Goal: Check status: Check status

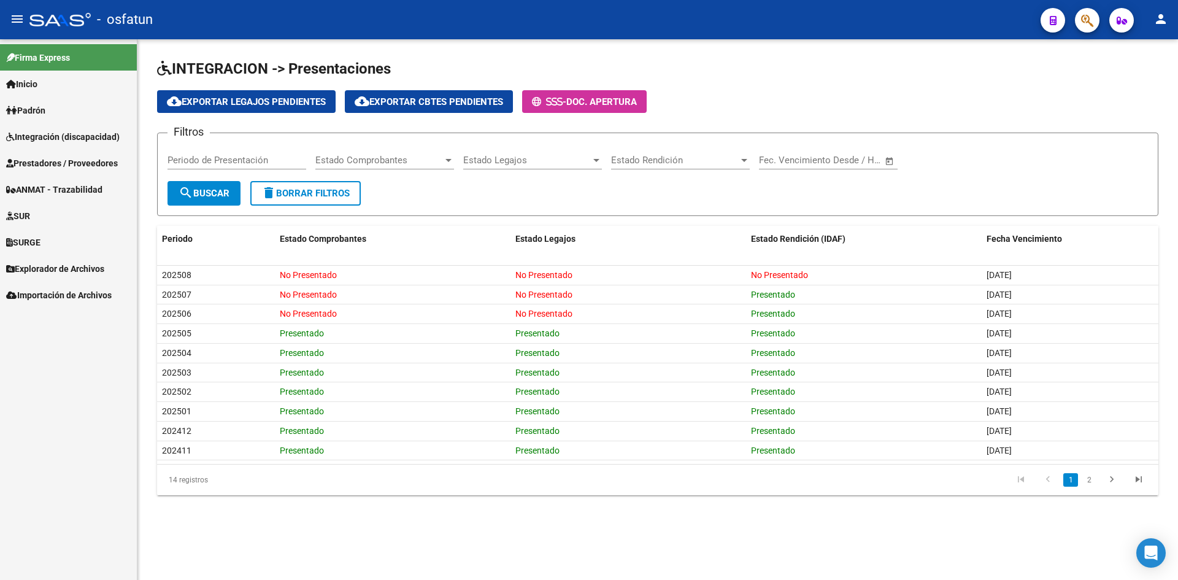
click at [44, 136] on span "Integración (discapacidad)" at bounding box center [62, 136] width 113 height 13
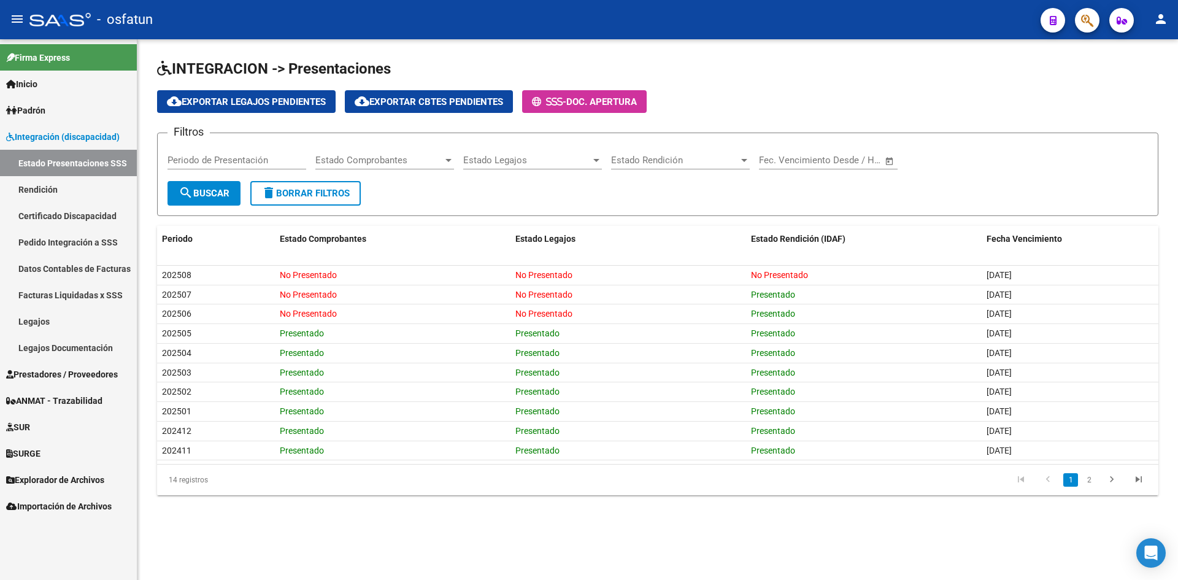
click at [54, 165] on link "Estado Presentaciones SSS" at bounding box center [68, 163] width 137 height 26
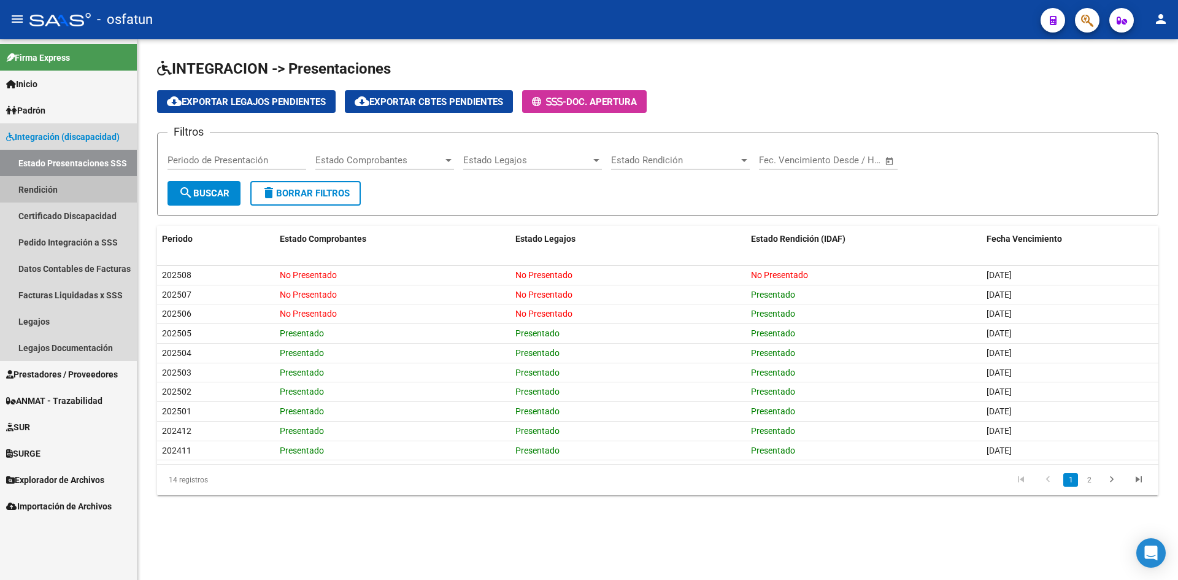
click at [71, 190] on link "Rendición" at bounding box center [68, 189] width 137 height 26
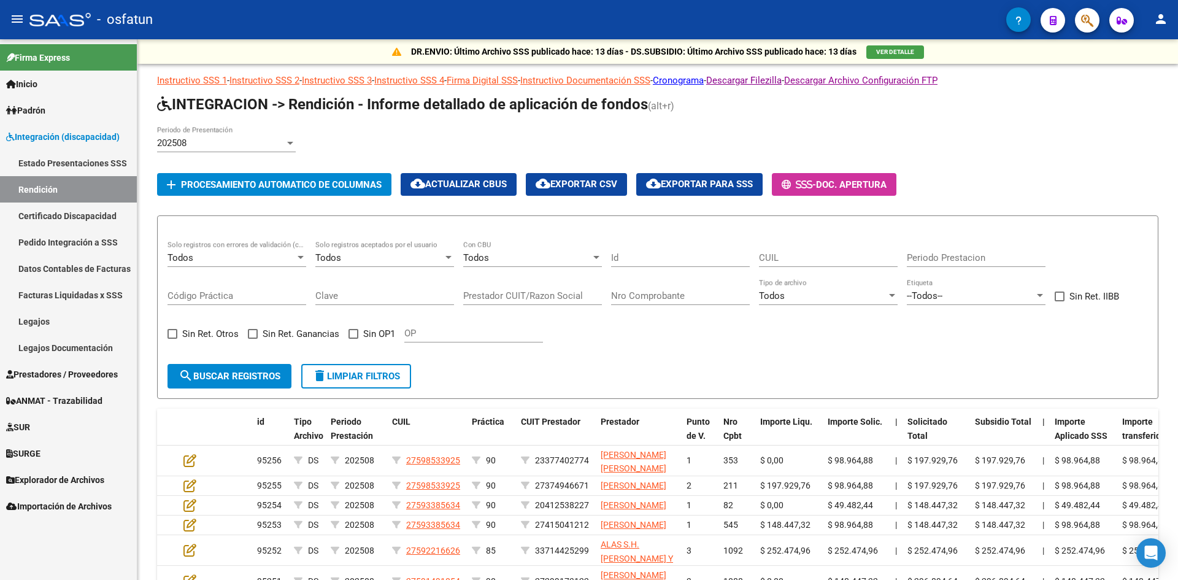
click at [80, 159] on link "Estado Presentaciones SSS" at bounding box center [68, 163] width 137 height 26
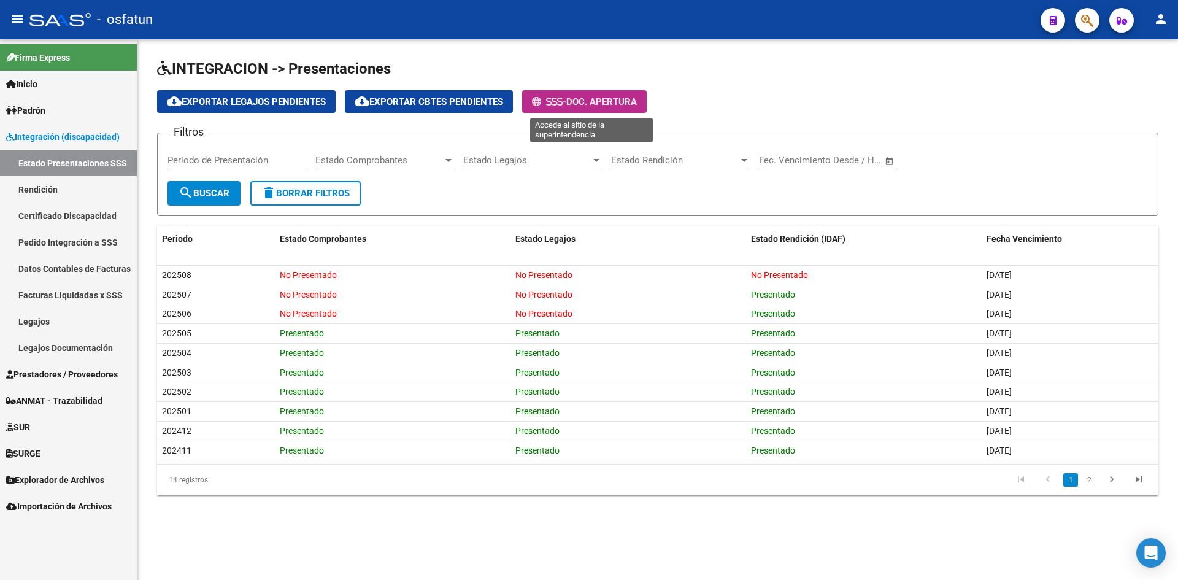
click at [601, 102] on span "Doc. Apertura" at bounding box center [601, 101] width 71 height 11
click at [448, 543] on mat-sidenav-content "INTEGRACION -> Presentaciones cloud_download Exportar Legajos Pendientes cloud_…" at bounding box center [657, 309] width 1040 height 540
click at [242, 26] on div "- osfatun" at bounding box center [529, 19] width 1001 height 27
click at [734, 79] on h1 "INTEGRACION -> Presentaciones" at bounding box center [657, 69] width 1001 height 21
